Goal: Task Accomplishment & Management: Manage account settings

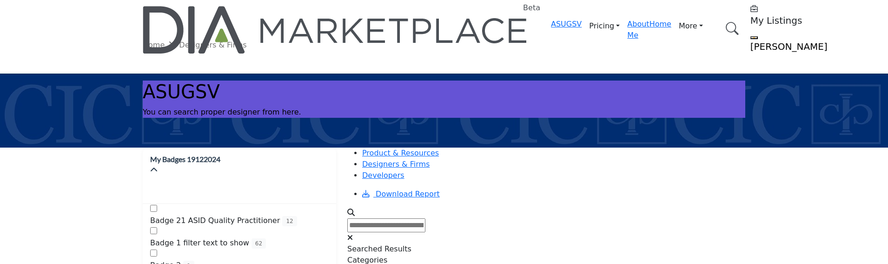
click at [750, 41] on h5 "[PERSON_NAME]" at bounding box center [808, 46] width 116 height 11
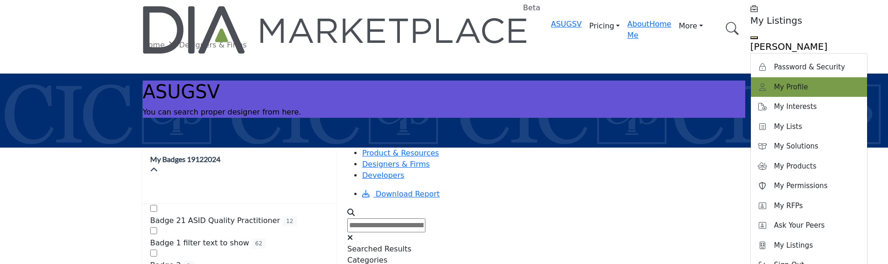
click at [751, 77] on link "My Profile" at bounding box center [809, 87] width 116 height 20
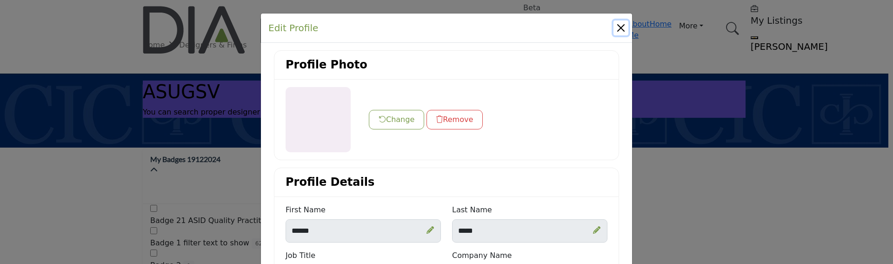
click at [618, 27] on button "Close" at bounding box center [620, 27] width 15 height 15
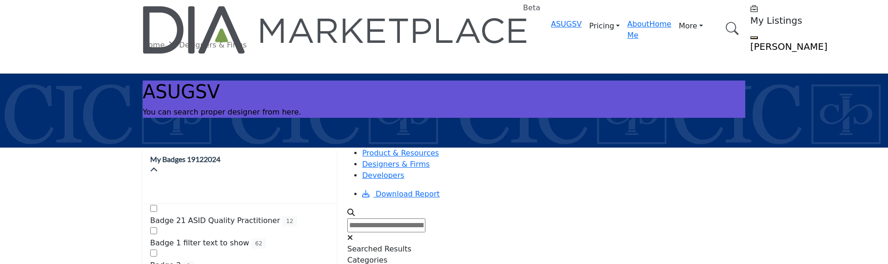
click at [750, 41] on h5 "[PERSON_NAME]" at bounding box center [808, 46] width 116 height 11
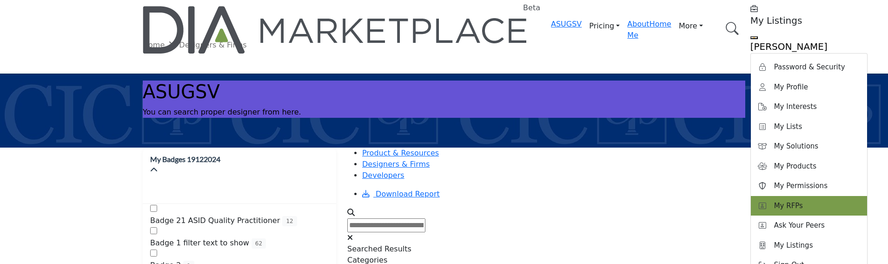
click at [751, 196] on link "My RFPs" at bounding box center [809, 206] width 116 height 20
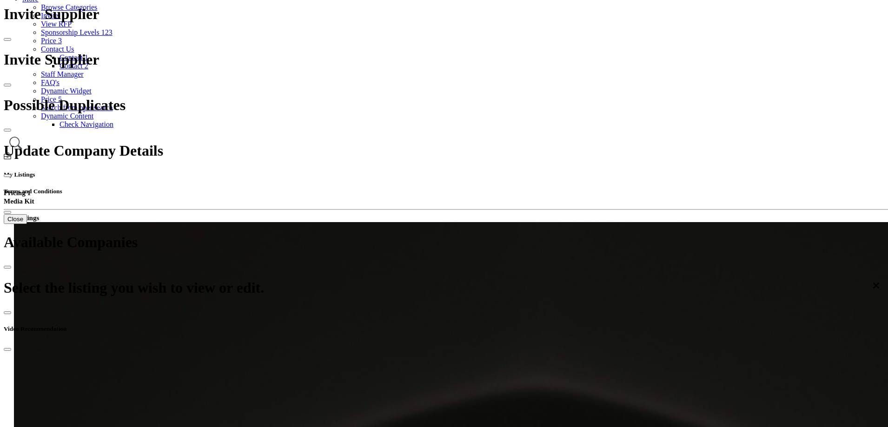
scroll to position [139, 0]
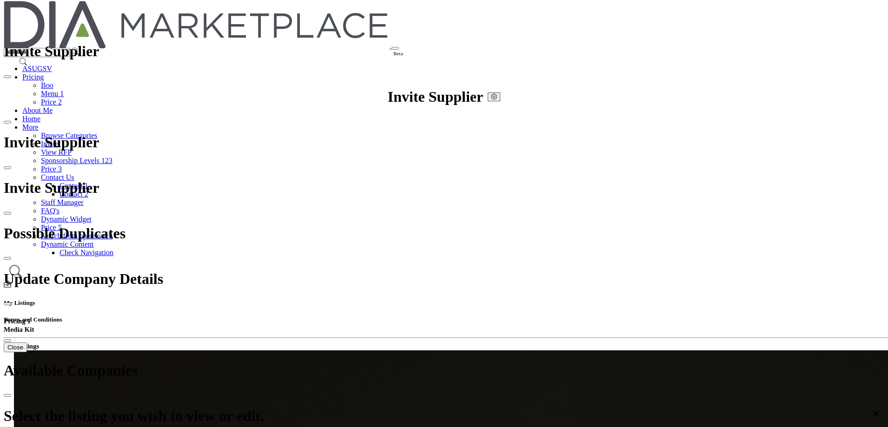
scroll to position [0, 0]
